Goal: Task Accomplishment & Management: Manage account settings

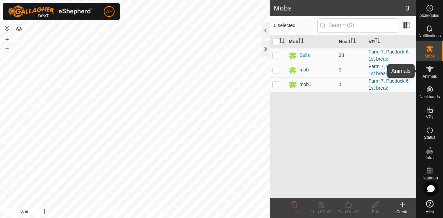
click at [434, 71] on es-animals-svg-icon at bounding box center [430, 69] width 12 height 11
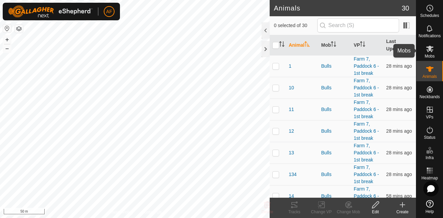
click at [430, 53] on es-mob-svg-icon at bounding box center [430, 48] width 12 height 11
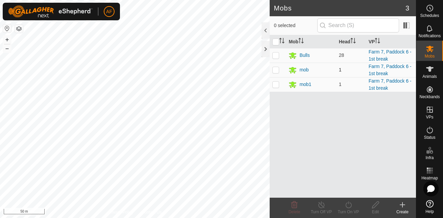
click at [277, 70] on p-checkbox at bounding box center [276, 69] width 7 height 5
checkbox input "true"
click at [266, 34] on div at bounding box center [266, 30] width 8 height 16
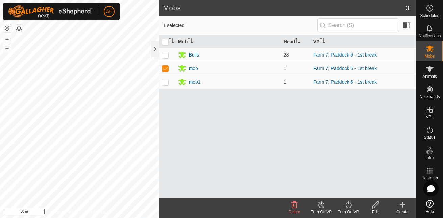
click at [378, 204] on icon at bounding box center [376, 204] width 8 height 8
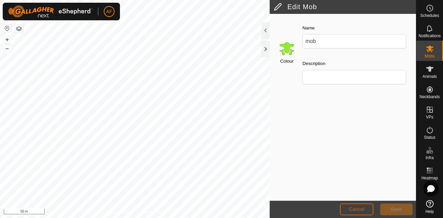
click at [361, 209] on span "Cancel" at bounding box center [357, 208] width 16 height 5
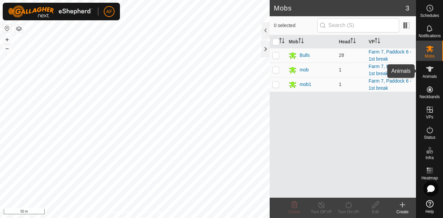
click at [436, 71] on es-animals-svg-icon at bounding box center [430, 69] width 12 height 11
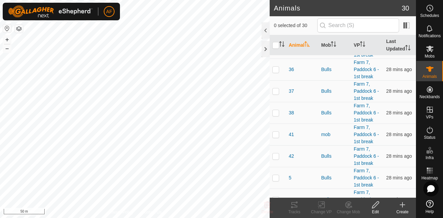
scroll to position [473, 0]
click at [274, 135] on p-checkbox at bounding box center [276, 133] width 7 height 5
checkbox input "true"
click at [377, 209] on div "Edit" at bounding box center [375, 212] width 27 height 6
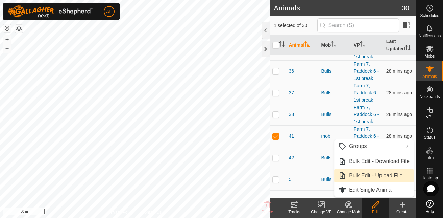
scroll to position [471, 0]
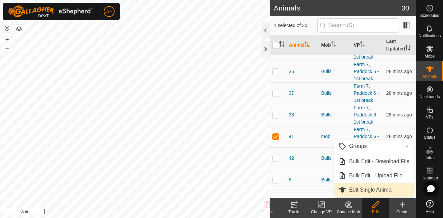
click at [380, 192] on link "Edit Single Animal" at bounding box center [373, 190] width 79 height 14
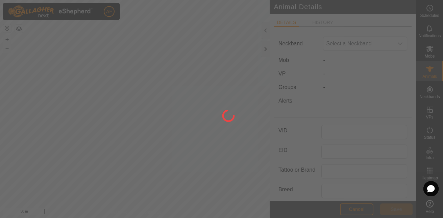
type input "41"
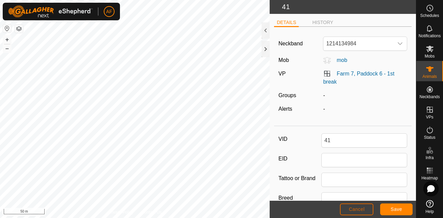
click at [356, 207] on span "Cancel" at bounding box center [357, 208] width 16 height 5
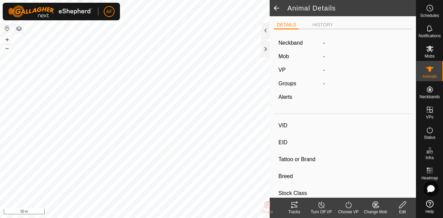
type input "41"
type input "-"
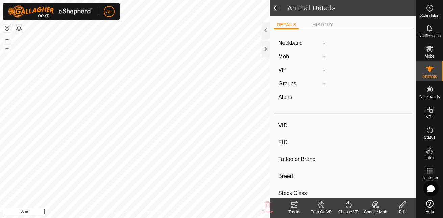
type input "-"
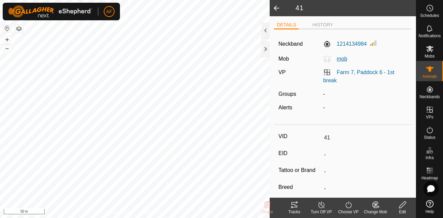
click at [341, 58] on span "mob" at bounding box center [339, 59] width 16 height 6
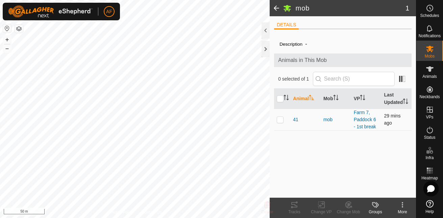
click at [281, 120] on p-checkbox at bounding box center [280, 119] width 7 height 5
checkbox input "true"
click at [346, 206] on icon at bounding box center [349, 204] width 8 height 8
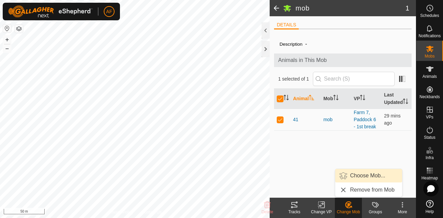
click at [358, 174] on link "Choose Mob..." at bounding box center [368, 176] width 67 height 14
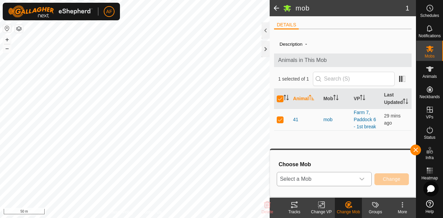
click at [364, 180] on icon "dropdown trigger" at bounding box center [361, 178] width 5 height 5
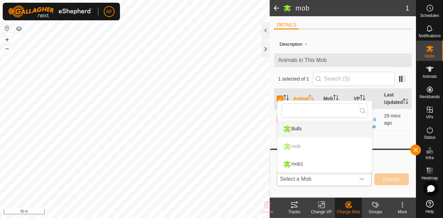
click at [294, 131] on li "Bulls" at bounding box center [325, 128] width 95 height 17
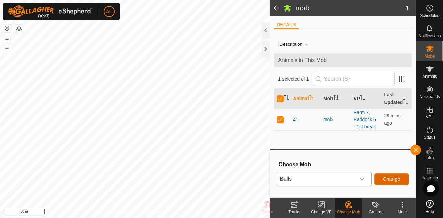
click at [391, 179] on span "Change" at bounding box center [392, 178] width 18 height 5
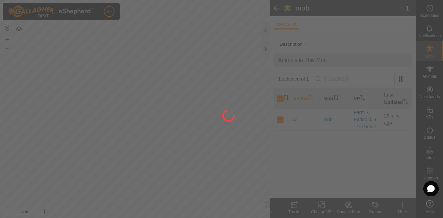
checkbox input "false"
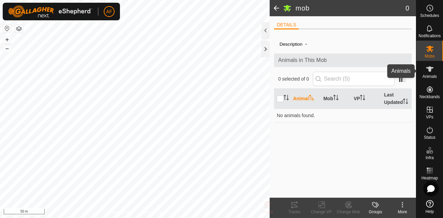
click at [430, 72] on icon at bounding box center [430, 69] width 8 height 8
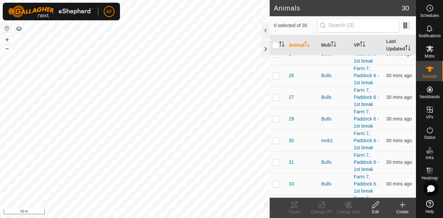
scroll to position [316, 0]
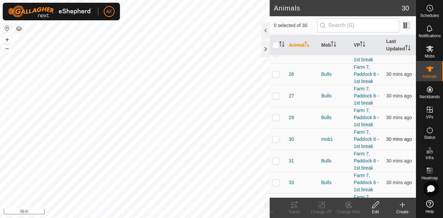
click at [276, 141] on p-checkbox at bounding box center [276, 138] width 7 height 5
click at [348, 204] on icon at bounding box center [349, 204] width 5 height 3
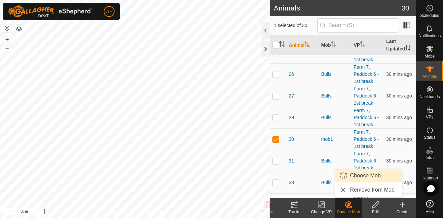
click at [361, 174] on link "Choose Mob..." at bounding box center [368, 176] width 67 height 14
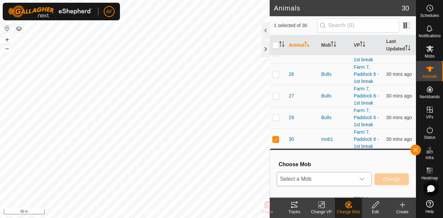
click at [363, 178] on icon "dropdown trigger" at bounding box center [361, 178] width 5 height 5
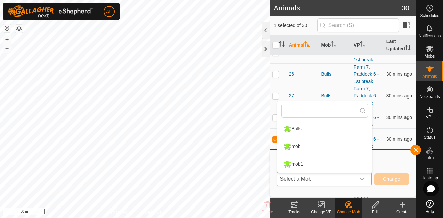
click at [298, 130] on li "Bulls" at bounding box center [325, 128] width 95 height 17
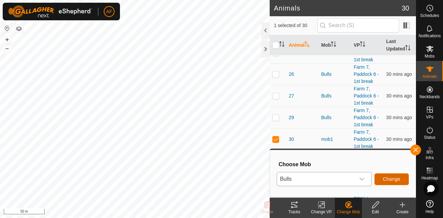
click at [396, 181] on span "Change" at bounding box center [392, 178] width 18 height 5
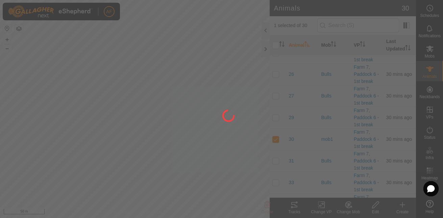
checkbox input "false"
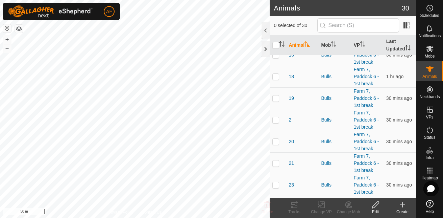
scroll to position [0, 0]
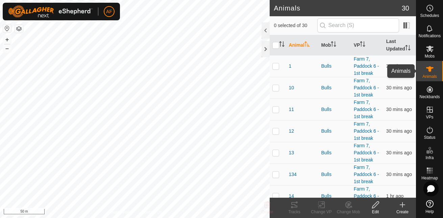
click at [433, 71] on icon at bounding box center [430, 69] width 8 height 8
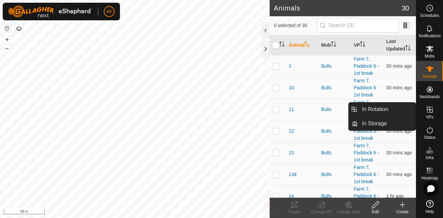
click at [429, 112] on icon at bounding box center [430, 110] width 6 height 6
click at [394, 110] on link "In Rotation" at bounding box center [387, 109] width 58 height 14
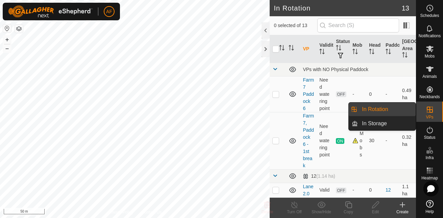
click at [380, 109] on link "In Rotation" at bounding box center [387, 109] width 58 height 14
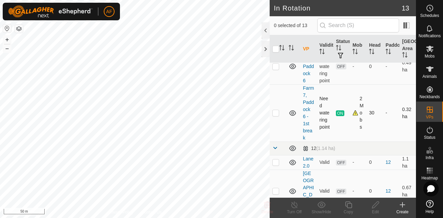
scroll to position [32, 0]
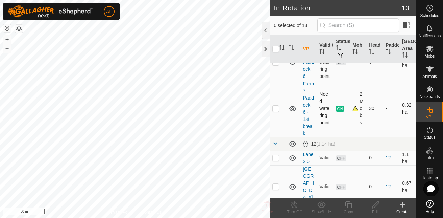
click at [354, 116] on div "2 Mobs" at bounding box center [358, 109] width 11 height 36
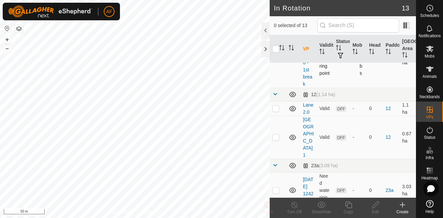
scroll to position [82, 0]
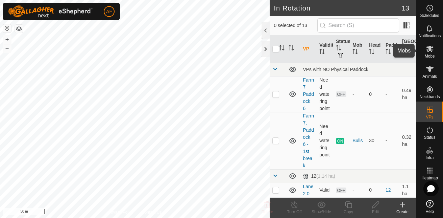
click at [431, 51] on icon at bounding box center [429, 49] width 7 height 6
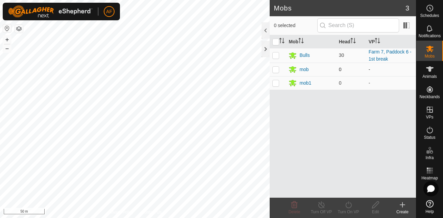
click at [273, 71] on p-checkbox at bounding box center [276, 69] width 7 height 5
checkbox input "true"
click at [278, 83] on p-checkbox at bounding box center [276, 82] width 7 height 5
checkbox input "true"
click at [292, 207] on icon at bounding box center [294, 204] width 6 height 7
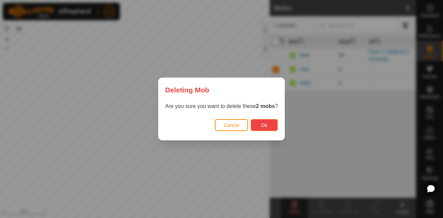
click at [262, 125] on span "Ok" at bounding box center [264, 124] width 6 height 5
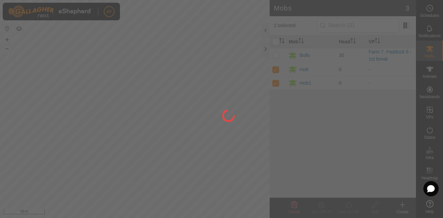
checkbox input "false"
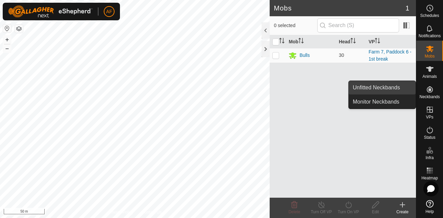
click at [394, 87] on link "Unfitted Neckbands" at bounding box center [382, 88] width 67 height 14
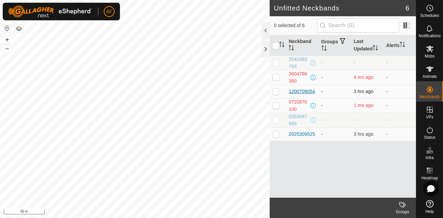
click at [302, 92] on div "1200709054" at bounding box center [302, 91] width 26 height 7
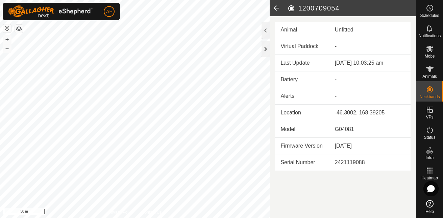
click at [276, 8] on icon at bounding box center [277, 8] width 14 height 16
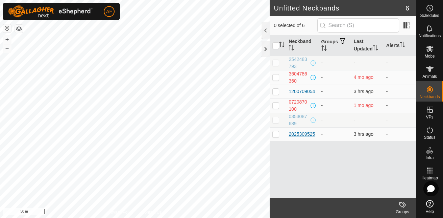
click at [301, 134] on div "2025309525" at bounding box center [302, 134] width 26 height 7
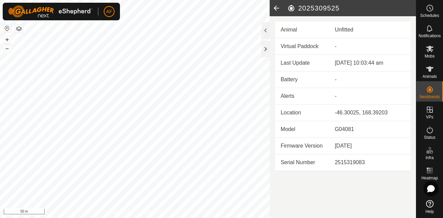
click at [276, 9] on icon at bounding box center [277, 8] width 14 height 16
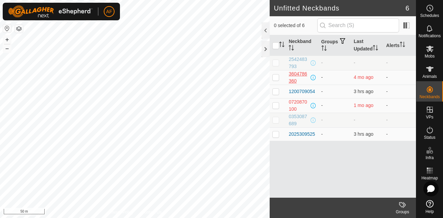
click at [294, 74] on div "3604786360" at bounding box center [299, 77] width 20 height 14
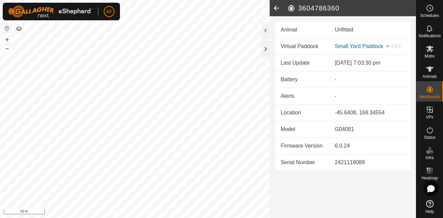
click at [277, 6] on icon at bounding box center [277, 8] width 14 height 16
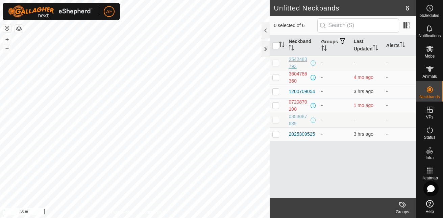
click at [293, 62] on div "2542483793" at bounding box center [299, 63] width 20 height 14
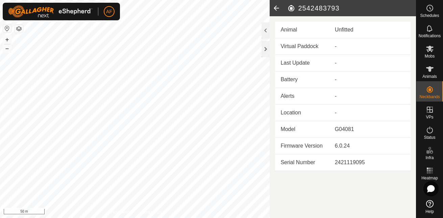
click at [278, 7] on icon at bounding box center [277, 8] width 14 height 16
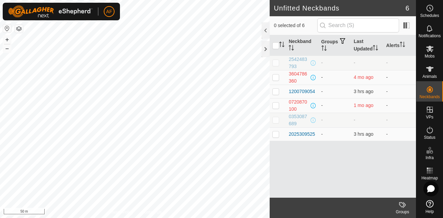
click at [274, 78] on p-checkbox at bounding box center [276, 76] width 7 height 5
checkbox input "true"
click at [277, 106] on p-checkbox at bounding box center [276, 104] width 7 height 5
checkbox input "true"
click at [406, 209] on div "Groups" at bounding box center [402, 212] width 27 height 6
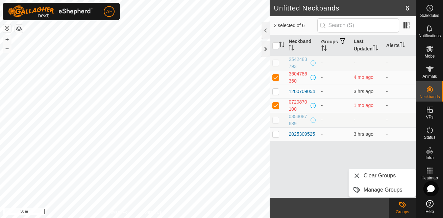
click at [330, 173] on div "Neckband Groups Last Updated Alerts 2542483793 - - - 3604786360 - 4 mo ago - 12…" at bounding box center [343, 116] width 146 height 162
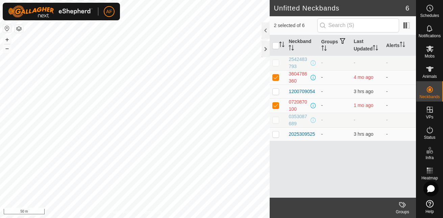
click at [276, 75] on p-checkbox at bounding box center [276, 76] width 7 height 5
checkbox input "false"
click at [277, 102] on td at bounding box center [278, 105] width 16 height 15
checkbox input "false"
click at [328, 168] on div "Neckband Groups Last Updated Alerts 2542483793 - - - 3604786360 - 4 mo ago - 12…" at bounding box center [343, 116] width 146 height 162
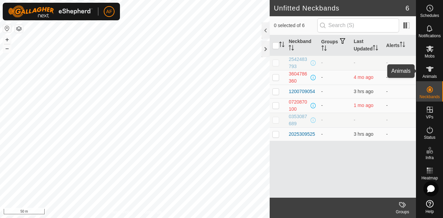
click at [435, 75] on span "Animals" at bounding box center [430, 76] width 15 height 4
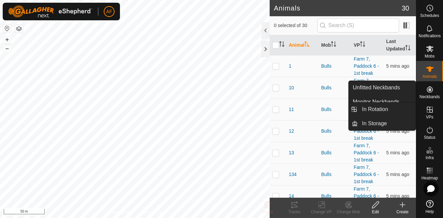
click at [427, 111] on icon at bounding box center [430, 109] width 8 height 8
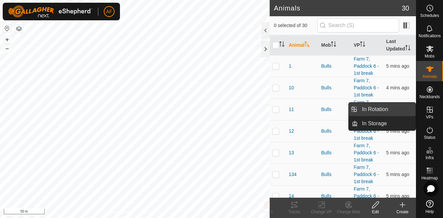
click at [399, 110] on link "In Rotation" at bounding box center [387, 109] width 58 height 14
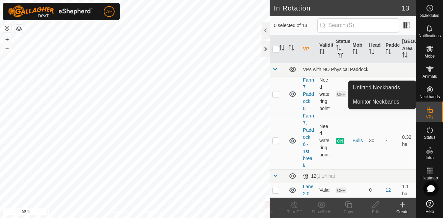
click at [432, 88] on icon at bounding box center [430, 89] width 6 height 6
click at [393, 84] on link "Unfitted Neckbands" at bounding box center [382, 88] width 67 height 14
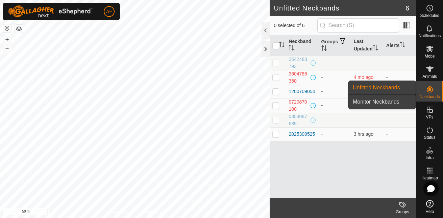
click at [385, 101] on link "Monitor Neckbands" at bounding box center [382, 102] width 67 height 14
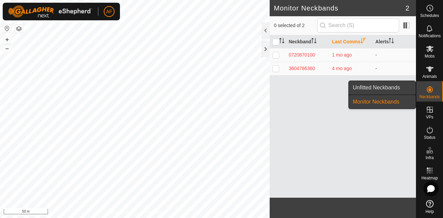
click at [407, 87] on link "Unfitted Neckbands" at bounding box center [382, 88] width 67 height 14
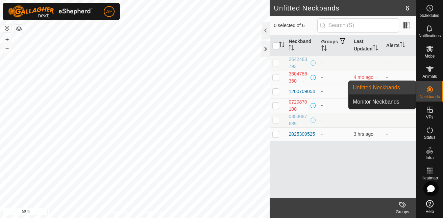
click at [407, 87] on link "Unfitted Neckbands" at bounding box center [382, 88] width 67 height 14
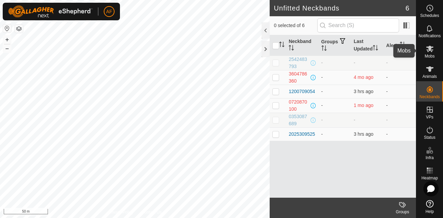
click at [434, 53] on es-mob-svg-icon at bounding box center [430, 48] width 12 height 11
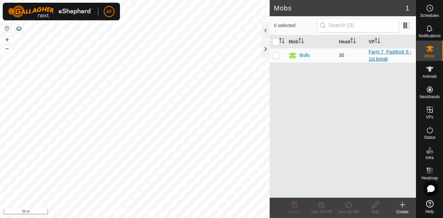
click at [384, 52] on link "Farm 7, Paddock 6 - 1st break" at bounding box center [390, 55] width 43 height 13
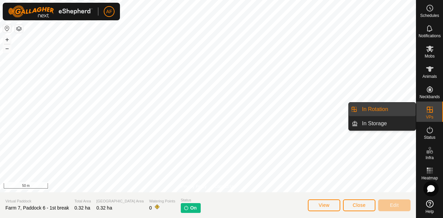
drag, startPoint x: 415, startPoint y: 111, endPoint x: 409, endPoint y: 112, distance: 5.8
click at [409, 112] on link "In Rotation" at bounding box center [387, 109] width 58 height 14
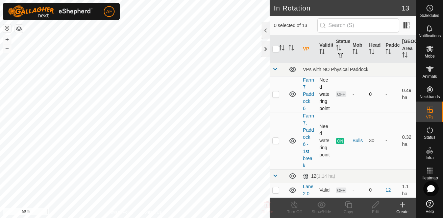
click at [276, 97] on p-checkbox at bounding box center [276, 93] width 7 height 5
checkbox input "true"
click at [373, 207] on icon at bounding box center [376, 204] width 8 height 8
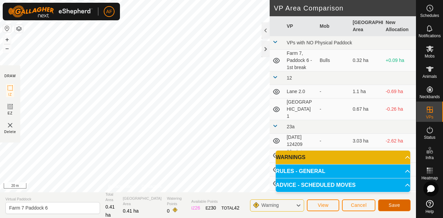
click at [395, 202] on button "Save" at bounding box center [394, 205] width 32 height 12
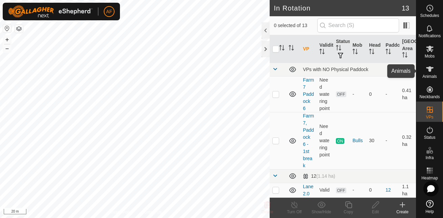
click at [430, 72] on icon at bounding box center [430, 69] width 8 height 8
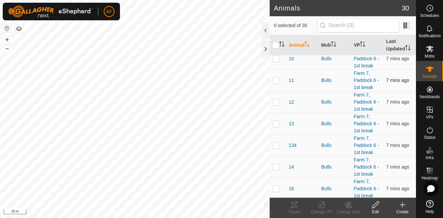
scroll to position [36, 0]
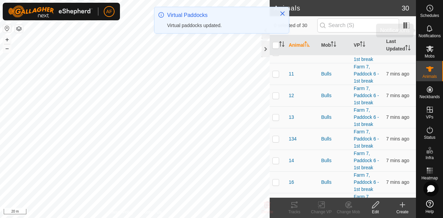
drag, startPoint x: 367, startPoint y: 102, endPoint x: 426, endPoint y: 30, distance: 93.0
click at [426, 30] on icon at bounding box center [430, 28] width 8 height 8
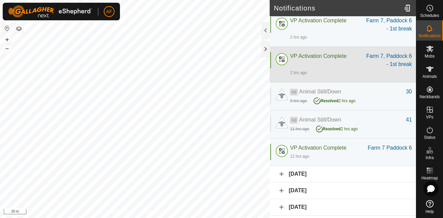
scroll to position [22, 0]
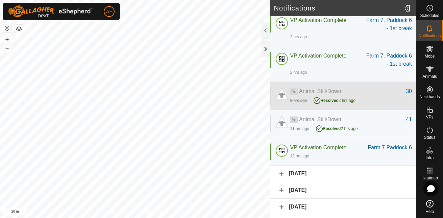
click at [379, 101] on div "9 hrs ago Resolved 2 hrs ago" at bounding box center [351, 99] width 122 height 9
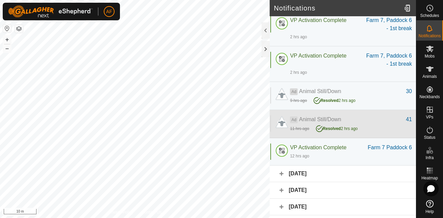
click at [378, 122] on div "Ad Animal Still/Down" at bounding box center [348, 119] width 116 height 8
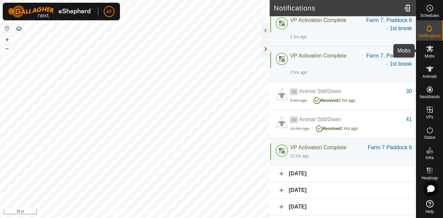
click at [431, 46] on icon at bounding box center [430, 49] width 8 height 8
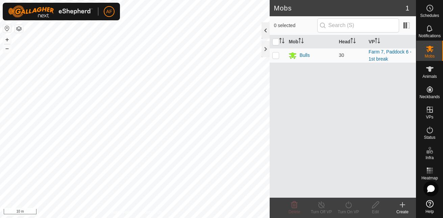
click at [264, 28] on div at bounding box center [266, 30] width 8 height 16
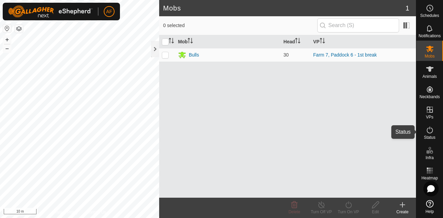
click at [431, 133] on icon at bounding box center [430, 130] width 8 height 8
click at [430, 131] on icon at bounding box center [430, 130] width 8 height 8
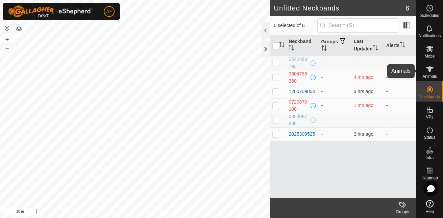
click at [431, 71] on icon at bounding box center [429, 68] width 7 height 5
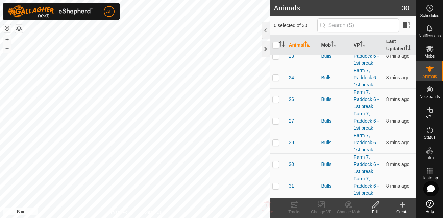
scroll to position [292, 0]
click at [265, 27] on div at bounding box center [266, 30] width 8 height 16
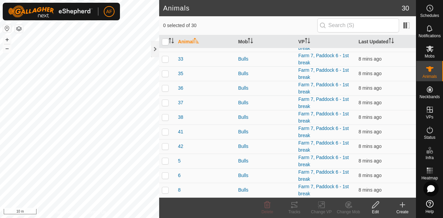
scroll to position [287, 0]
click at [429, 31] on icon at bounding box center [429, 28] width 5 height 6
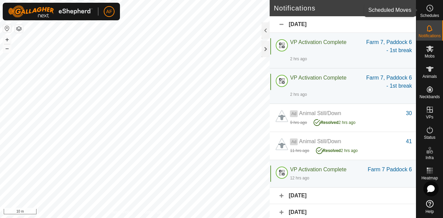
click at [433, 9] on circle at bounding box center [430, 8] width 6 height 6
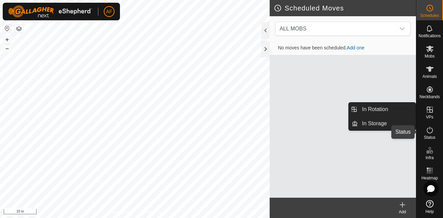
click at [430, 132] on icon at bounding box center [430, 130] width 8 height 8
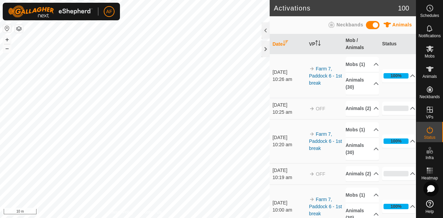
click at [375, 26] on span at bounding box center [373, 25] width 14 height 8
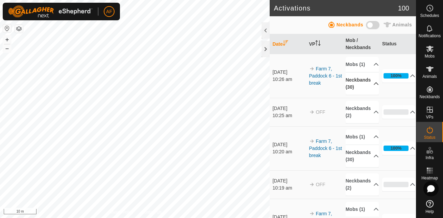
click at [367, 90] on p-accordion-header "Neckbands (30)" at bounding box center [362, 83] width 33 height 22
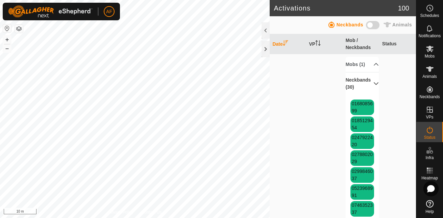
click at [368, 91] on p-accordion-header "Neckbands (30)" at bounding box center [362, 83] width 33 height 22
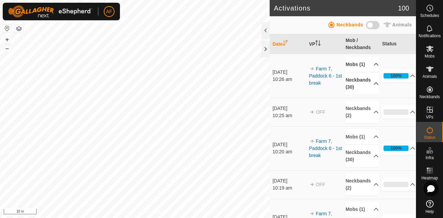
click at [369, 68] on p-accordion-header "Mobs (1)" at bounding box center [362, 64] width 33 height 15
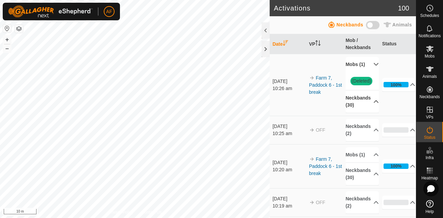
click at [369, 68] on p-accordion-header "Mobs (1)" at bounding box center [362, 64] width 33 height 15
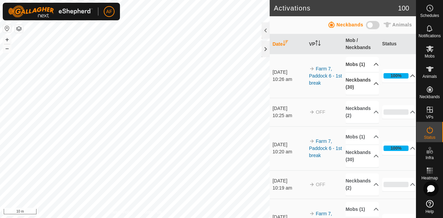
click at [410, 78] on icon at bounding box center [412, 75] width 5 height 5
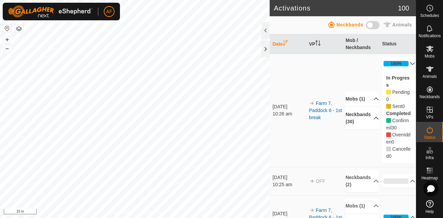
click at [403, 63] on p-accordion-header "100%" at bounding box center [398, 64] width 33 height 14
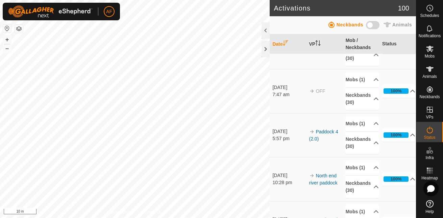
scroll to position [613, 0]
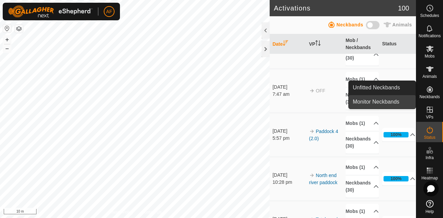
click at [400, 103] on link "Monitor Neckbands" at bounding box center [382, 102] width 67 height 14
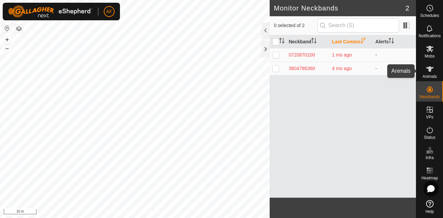
click at [433, 69] on icon at bounding box center [430, 69] width 8 height 8
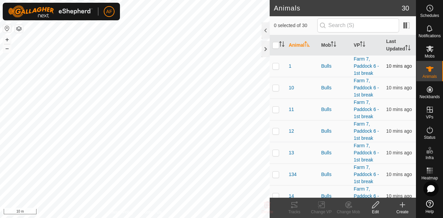
click at [275, 67] on p-checkbox at bounding box center [276, 65] width 7 height 5
click at [297, 206] on icon at bounding box center [294, 204] width 6 height 5
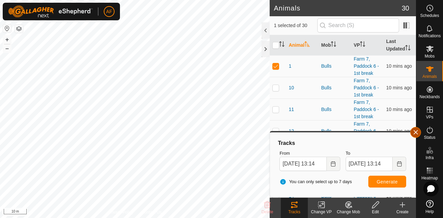
click at [416, 131] on button "button" at bounding box center [415, 132] width 11 height 11
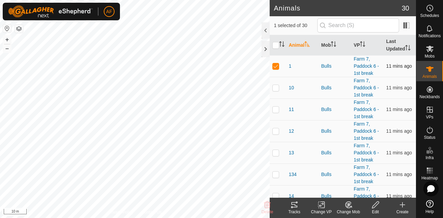
click at [275, 64] on p-checkbox at bounding box center [276, 65] width 7 height 5
checkbox input "false"
click at [328, 66] on div "Bulls" at bounding box center [335, 66] width 27 height 7
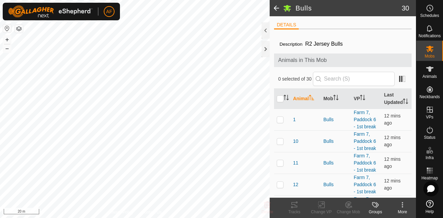
click at [379, 207] on icon at bounding box center [376, 204] width 8 height 8
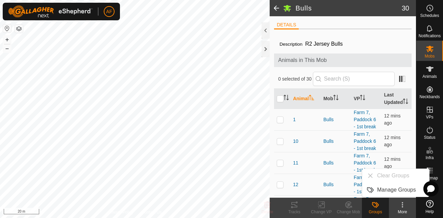
click at [379, 207] on icon at bounding box center [376, 204] width 8 height 8
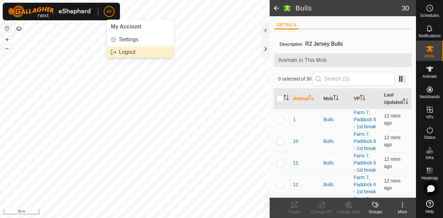
click at [122, 52] on link "Logout" at bounding box center [140, 52] width 67 height 11
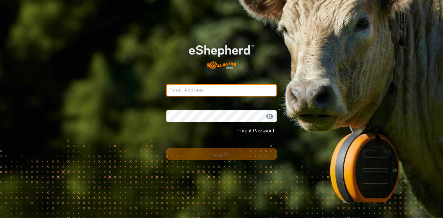
type input "aaronf@premierdairies.co.nz"
